Goal: Task Accomplishment & Management: Manage account settings

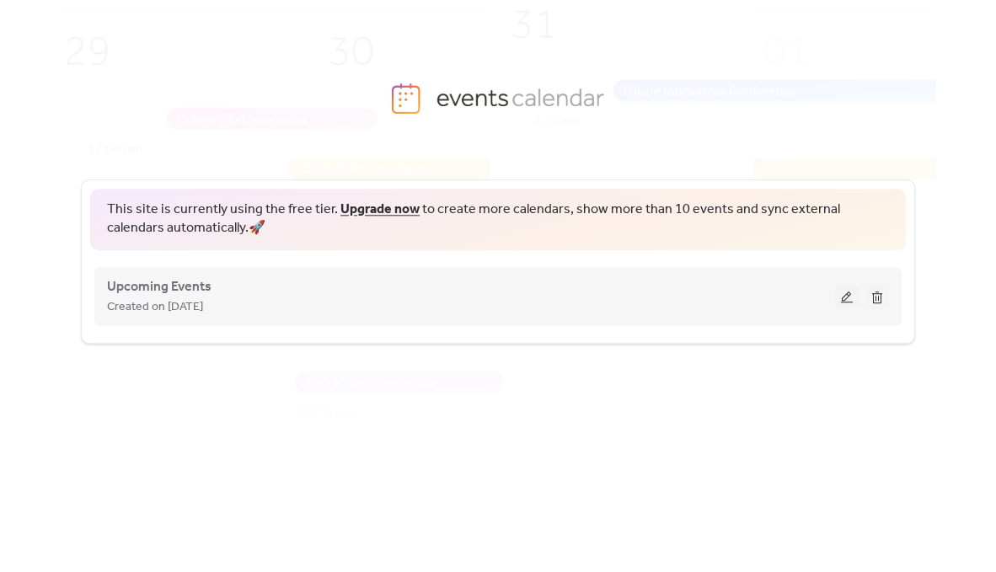
click at [848, 291] on button at bounding box center [847, 296] width 24 height 25
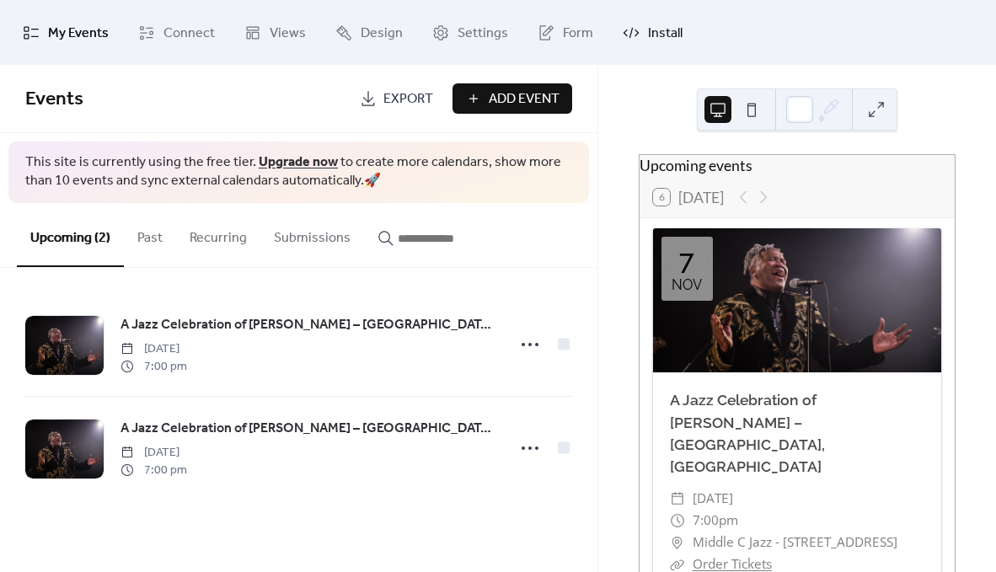
click at [648, 40] on span "Install" at bounding box center [665, 33] width 35 height 26
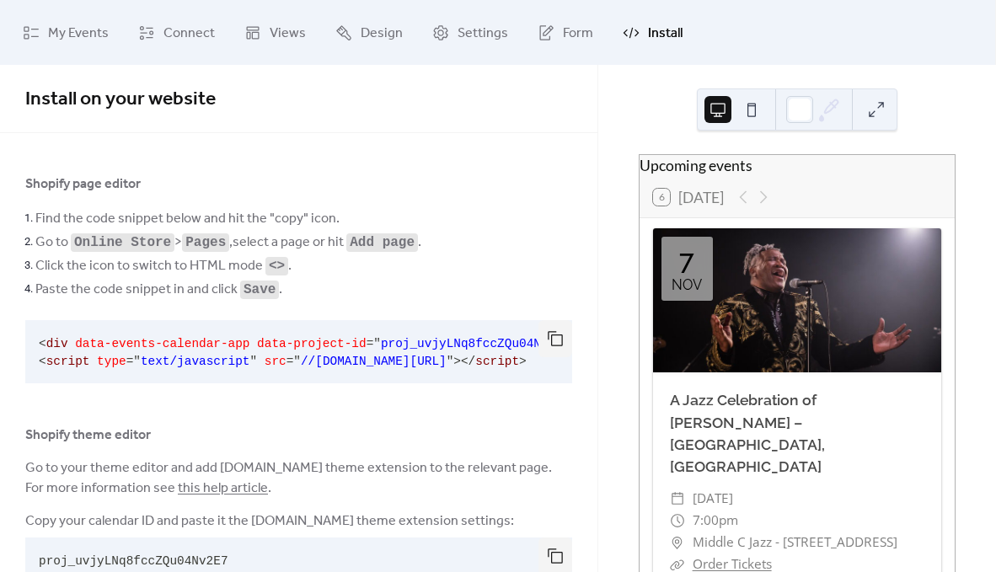
scroll to position [53, 0]
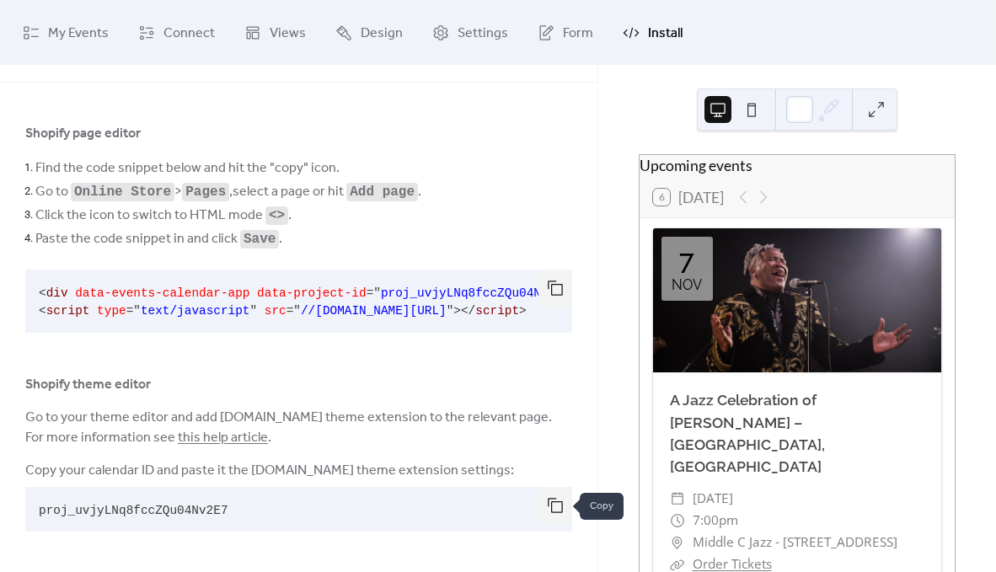
click at [545, 499] on button "button" at bounding box center [555, 505] width 34 height 37
click at [72, 36] on span "My Events" at bounding box center [78, 33] width 61 height 26
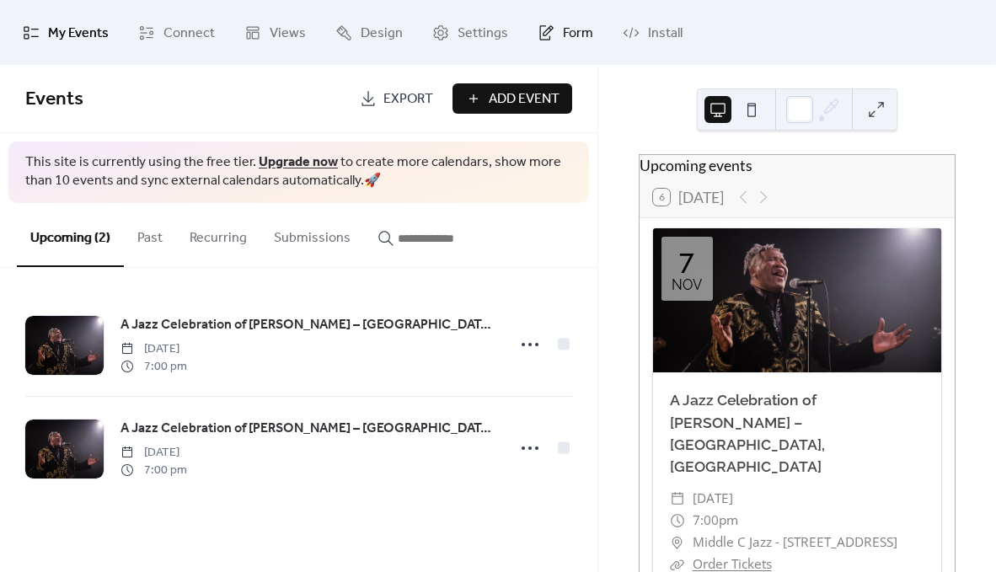
click at [549, 27] on link "Form" at bounding box center [565, 32] width 81 height 51
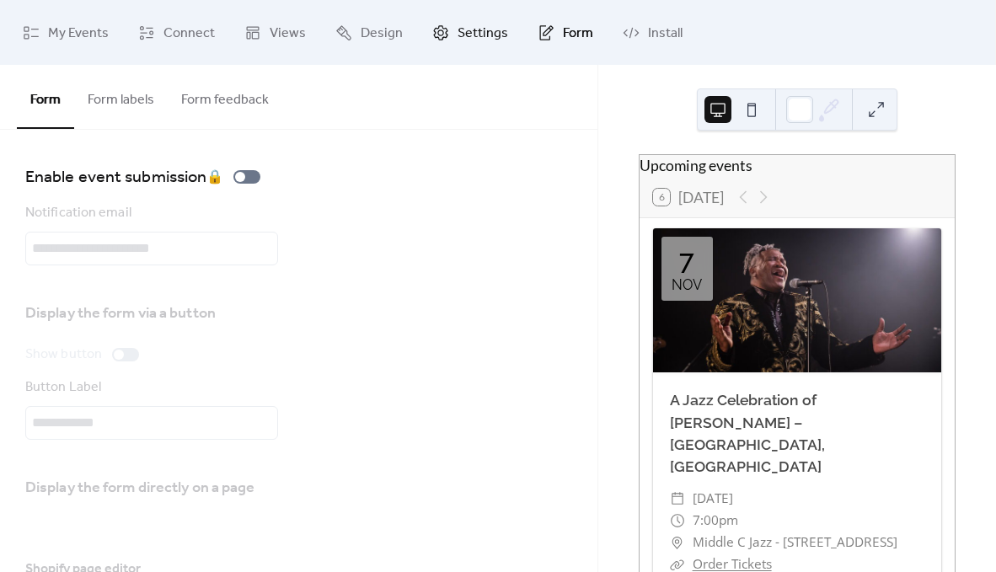
click at [470, 32] on span "Settings" at bounding box center [482, 33] width 51 height 26
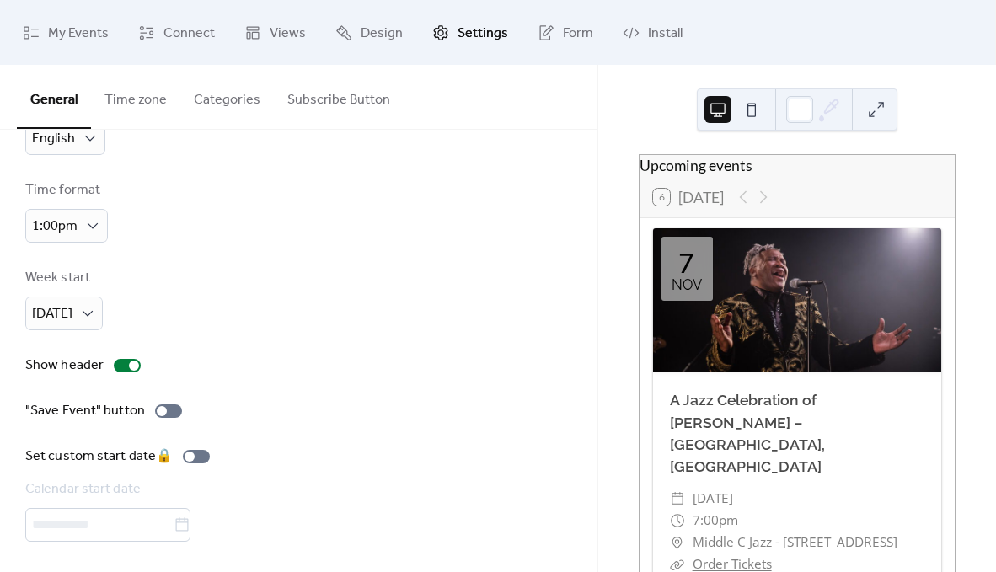
scroll to position [72, 0]
click at [120, 361] on div at bounding box center [127, 363] width 27 height 13
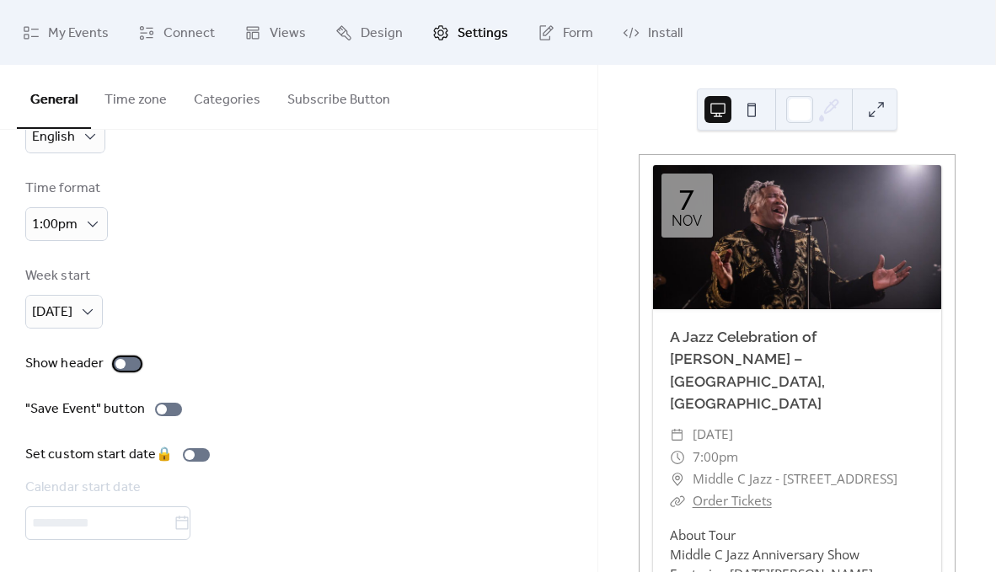
click at [120, 361] on div at bounding box center [120, 364] width 10 height 10
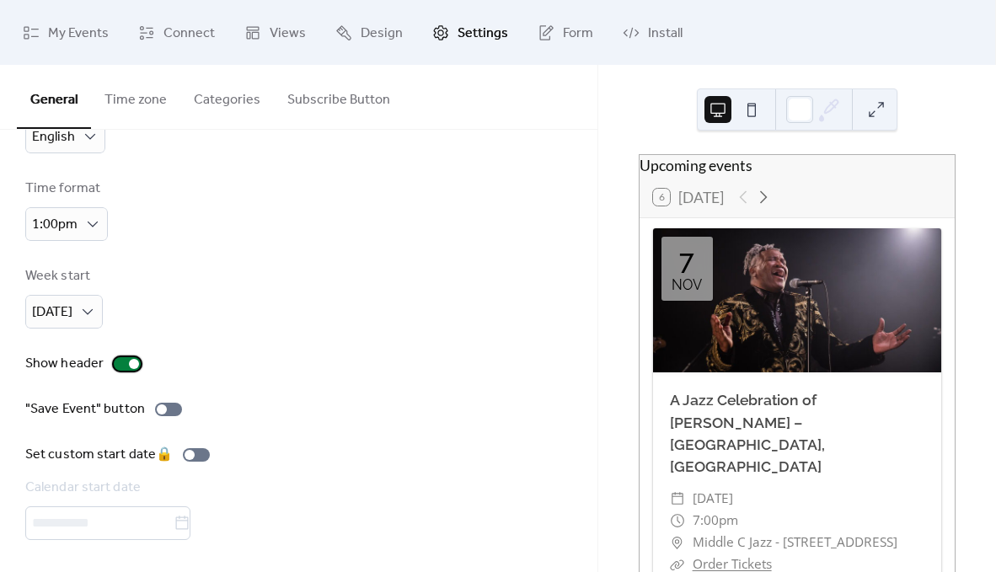
click at [120, 361] on div at bounding box center [127, 363] width 27 height 13
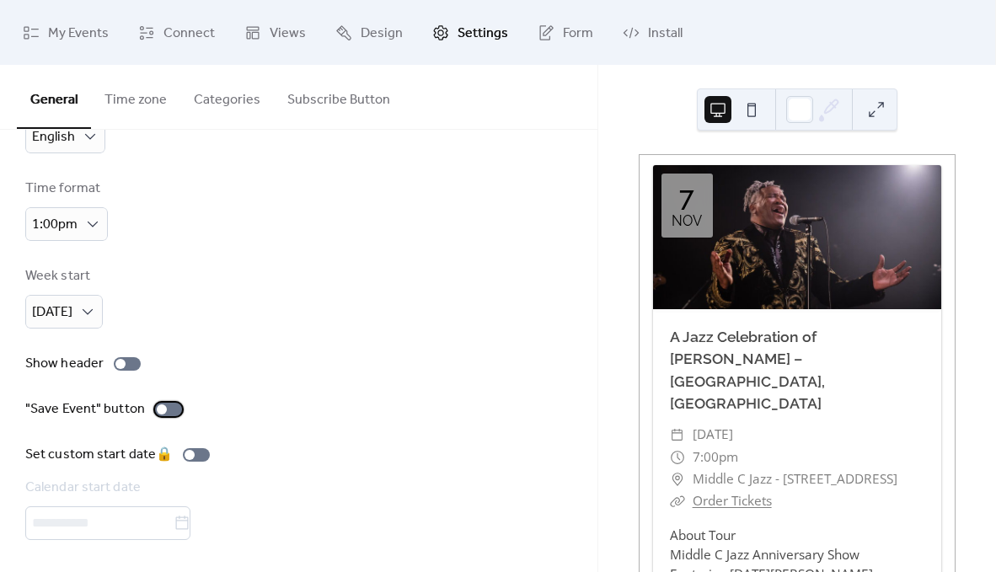
click at [168, 403] on div at bounding box center [168, 409] width 27 height 13
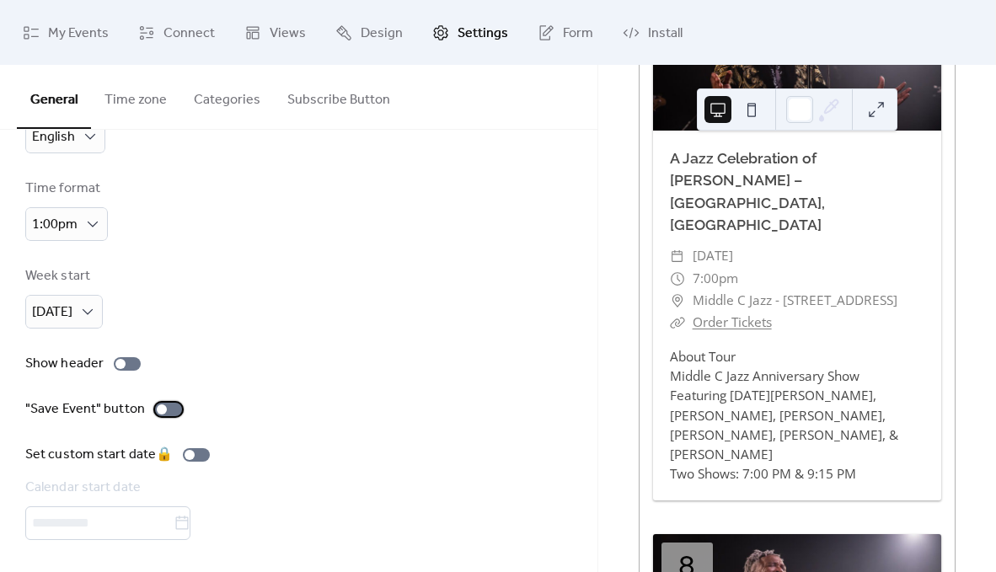
scroll to position [112, 0]
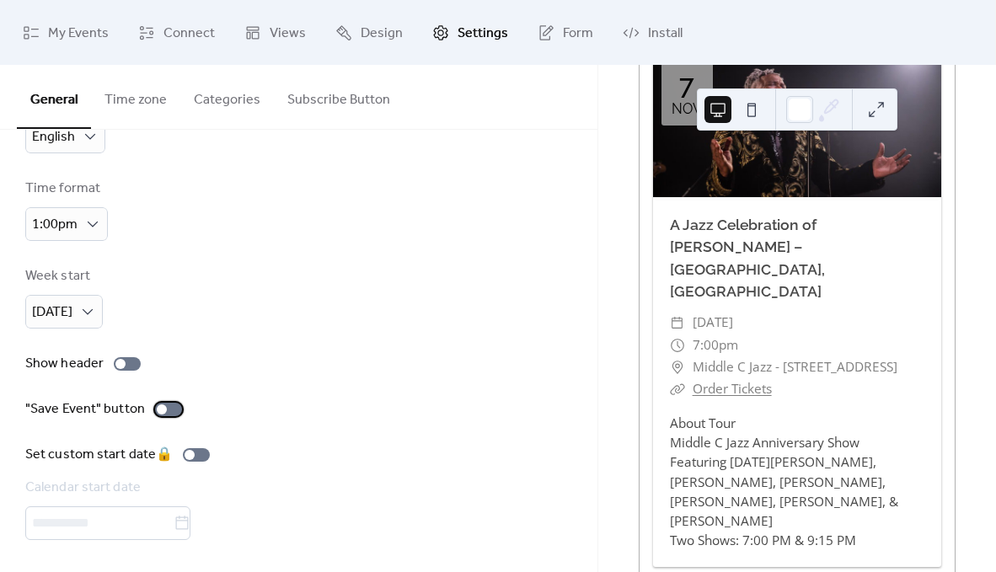
click at [172, 404] on div at bounding box center [168, 409] width 27 height 13
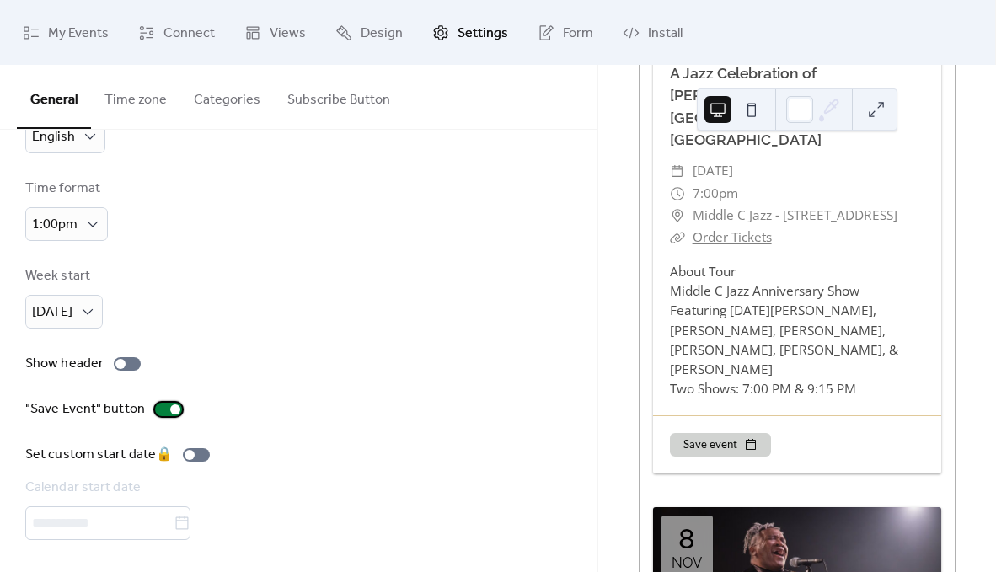
scroll to position [282, 0]
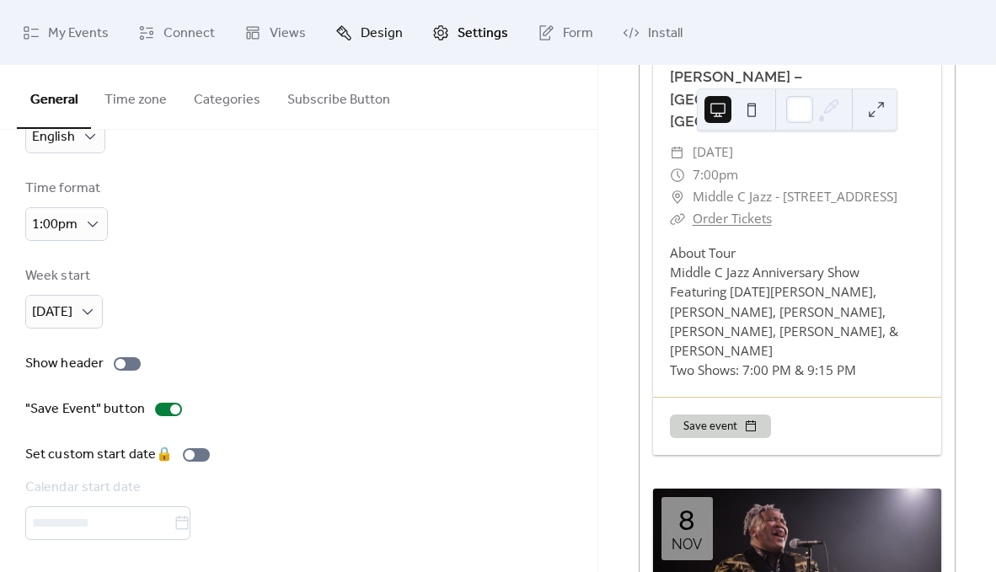
click at [384, 17] on link "Design" at bounding box center [369, 32] width 93 height 51
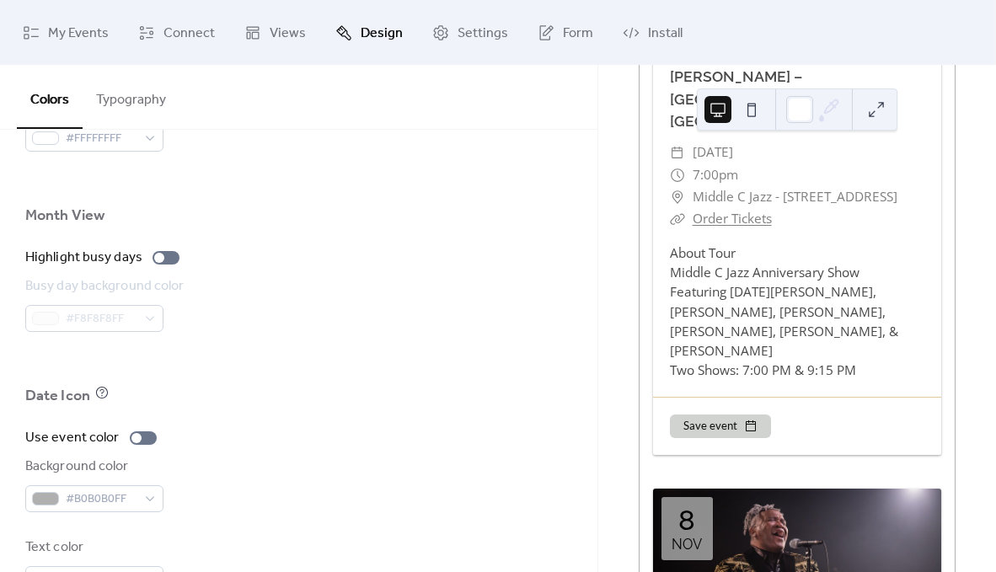
scroll to position [1188, 0]
